Goal: Transaction & Acquisition: Purchase product/service

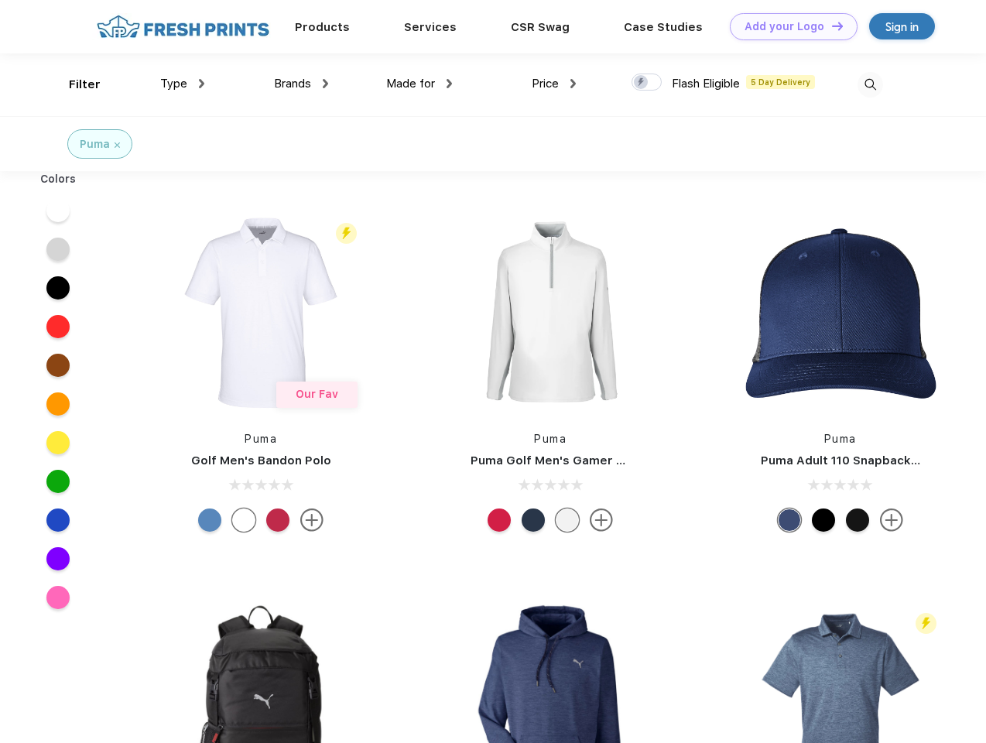
click at [788, 26] on link "Add your Logo Design Tool" at bounding box center [794, 26] width 128 height 27
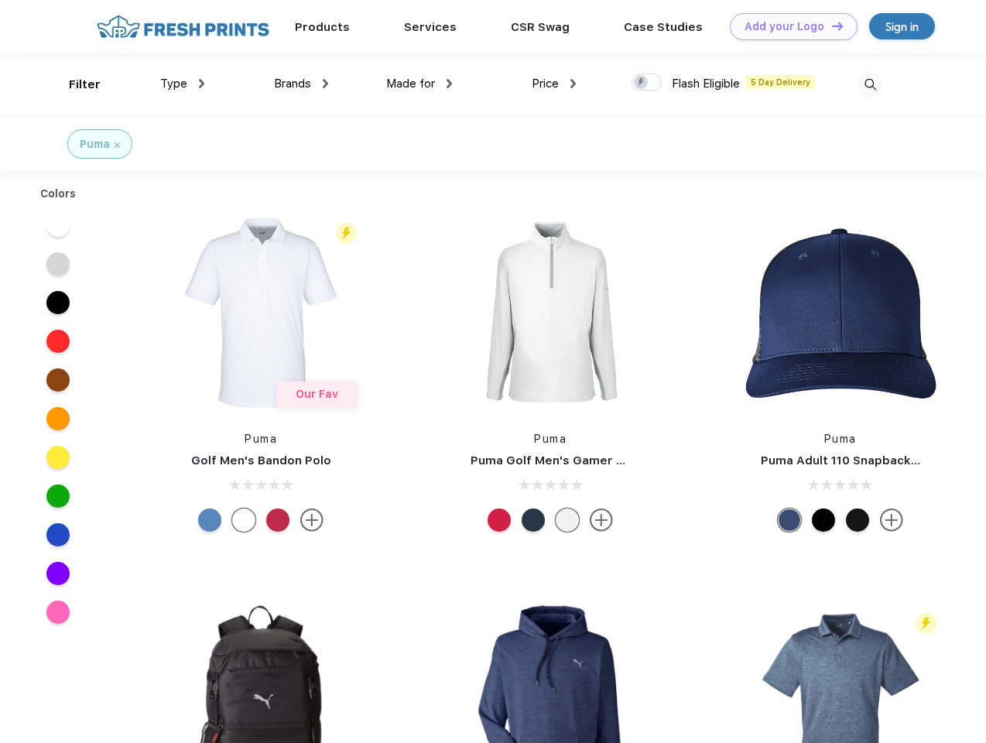
click at [0, 0] on div "Design Tool" at bounding box center [0, 0] width 0 height 0
click at [830, 26] on link "Add your Logo Design Tool" at bounding box center [794, 26] width 128 height 27
click at [74, 84] on div "Filter" at bounding box center [85, 85] width 32 height 18
click at [183, 84] on span "Type" at bounding box center [173, 84] width 27 height 14
click at [301, 84] on span "Brands" at bounding box center [292, 84] width 37 height 14
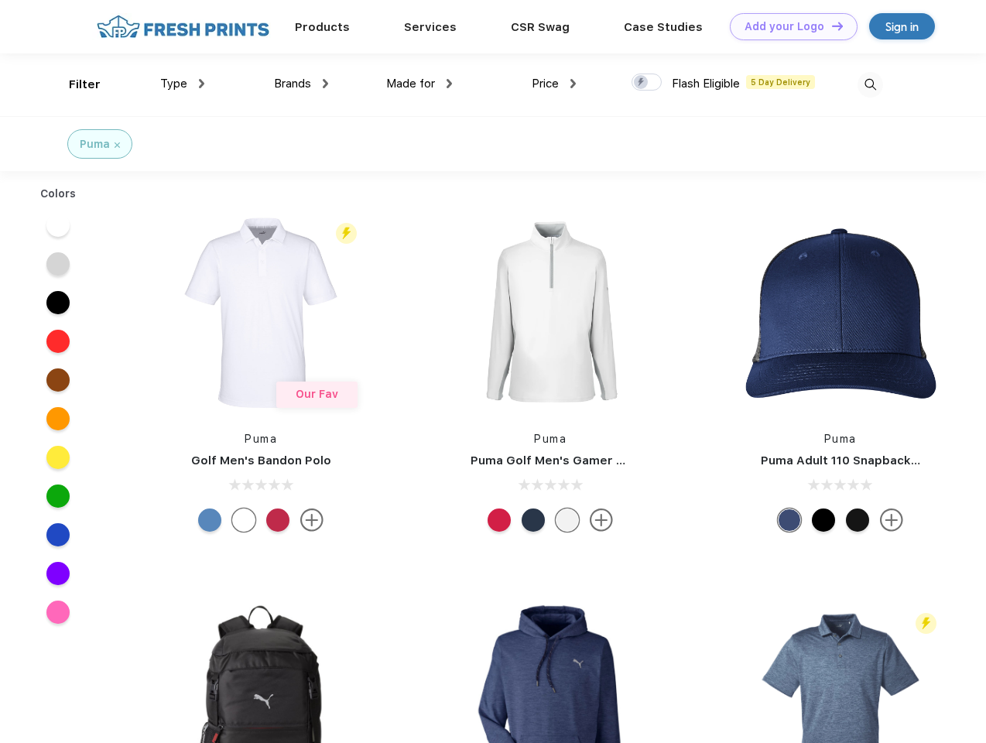
click at [419, 84] on span "Made for" at bounding box center [410, 84] width 49 height 14
click at [554, 84] on span "Price" at bounding box center [545, 84] width 27 height 14
click at [647, 83] on div at bounding box center [646, 81] width 30 height 17
click at [641, 83] on input "checkbox" at bounding box center [636, 78] width 10 height 10
click at [870, 84] on img at bounding box center [870, 85] width 26 height 26
